Goal: Navigation & Orientation: Go to known website

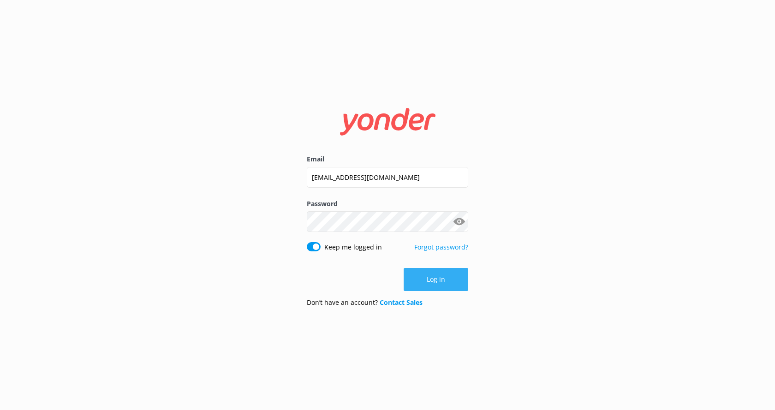
click at [450, 276] on button "Log in" at bounding box center [435, 279] width 65 height 23
